Goal: Browse casually

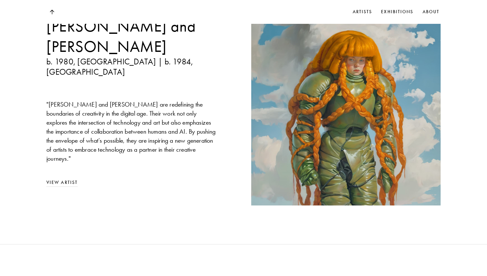
scroll to position [742, 0]
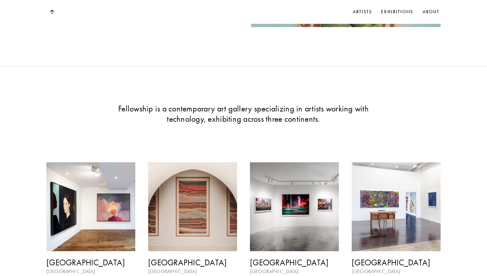
click at [80, 182] on img at bounding box center [90, 206] width 89 height 89
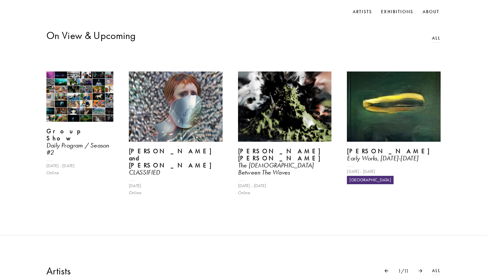
scroll to position [275, 0]
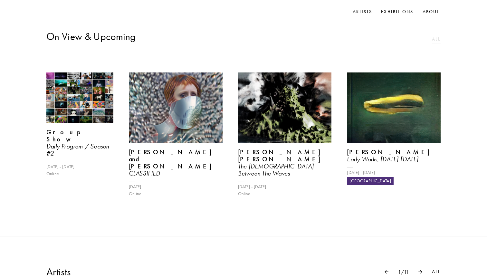
click at [436, 41] on link "All" at bounding box center [436, 39] width 9 height 7
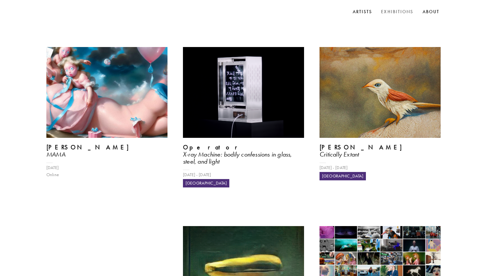
scroll to position [364, 0]
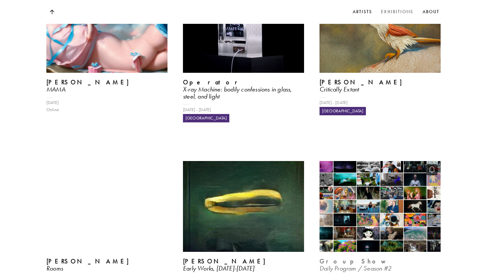
click at [365, 160] on img at bounding box center [380, 206] width 125 height 93
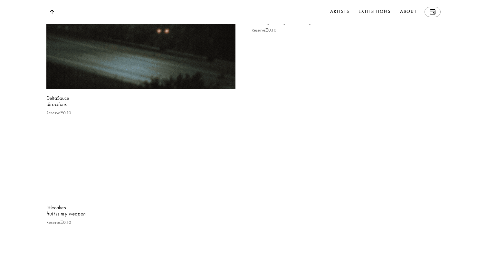
scroll to position [1246, 0]
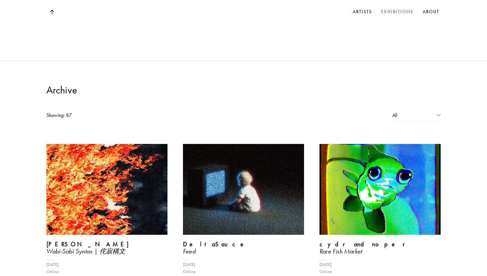
scroll to position [275, 0]
